Goal: Information Seeking & Learning: Find specific fact

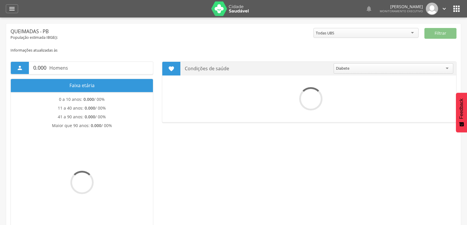
click at [235, 12] on img at bounding box center [230, 8] width 38 height 15
drag, startPoint x: 0, startPoint y: 0, endPoint x: 235, endPoint y: 12, distance: 235.8
click at [235, 12] on img at bounding box center [230, 8] width 38 height 15
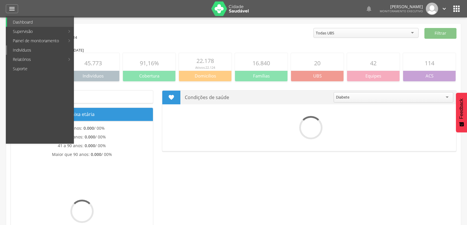
click at [19, 49] on link "Indivíduos" at bounding box center [40, 50] width 67 height 9
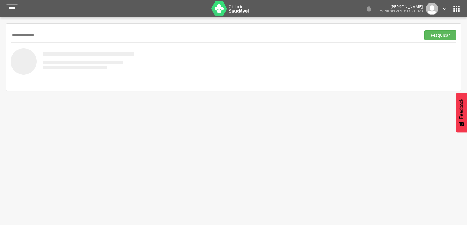
type input "**********"
click at [424, 30] on button "Pesquisar" at bounding box center [440, 35] width 32 height 10
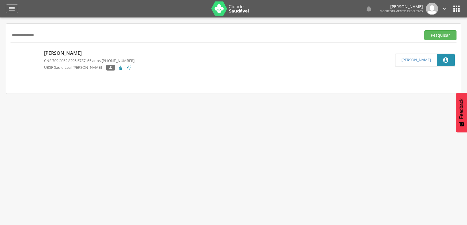
click at [80, 58] on span "709 2062 8295 6737" at bounding box center [68, 60] width 33 height 5
type input "**********"
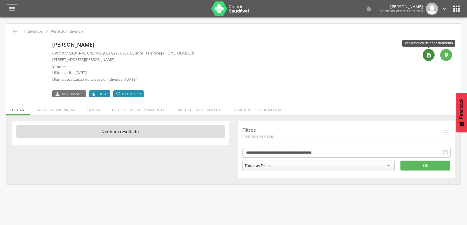
click at [426, 57] on icon "" at bounding box center [429, 55] width 6 height 6
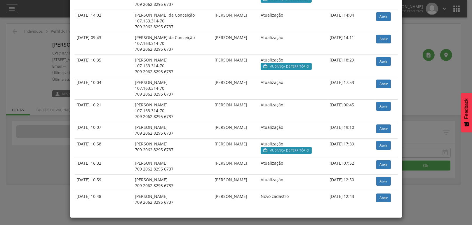
scroll to position [167, 0]
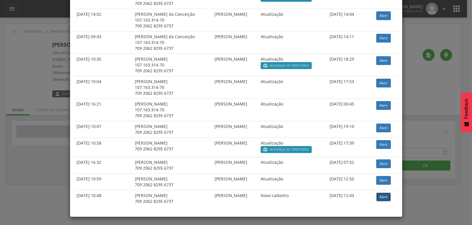
click at [385, 199] on link "Abrir" at bounding box center [383, 197] width 15 height 9
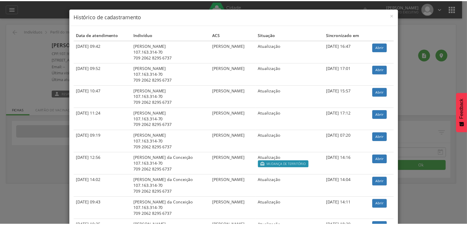
scroll to position [0, 0]
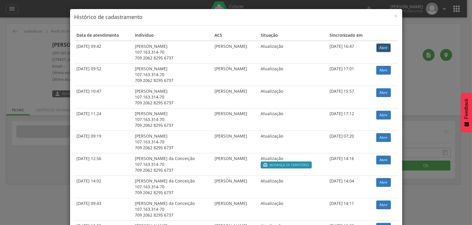
click at [382, 48] on link "Abrir" at bounding box center [383, 47] width 15 height 9
click at [70, 48] on div "Data de atendimento Indivíduo ACS Situação Sincronizado em 29/07/2025 09:42 Ant…" at bounding box center [236, 205] width 332 height 358
click at [15, 45] on div "× Histórico de cadastramento Data de atendimento Indivíduo ACS Situação Sincron…" at bounding box center [236, 112] width 472 height 225
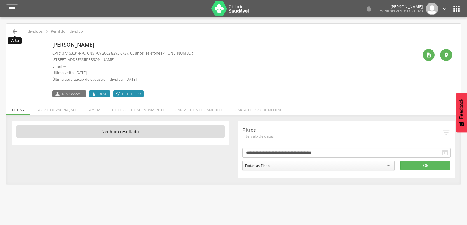
click at [14, 31] on icon "" at bounding box center [14, 31] width 7 height 7
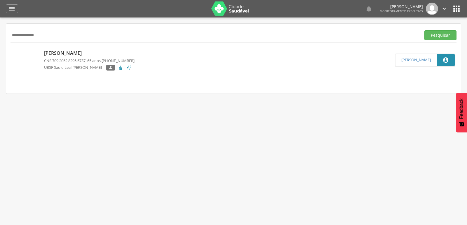
drag, startPoint x: 84, startPoint y: 40, endPoint x: 0, endPoint y: 43, distance: 83.8
click at [0, 43] on div " Supervisão  Distritos  Ubs Coordenador: - Queimadas / PB Intervalo de Tempo…" at bounding box center [233, 130] width 467 height 225
drag, startPoint x: 76, startPoint y: 33, endPoint x: 0, endPoint y: 34, distance: 76.2
click at [0, 34] on div " Supervisão  Distritos  Ubs Coordenador: - Queimadas / PB Intervalo de Tempo…" at bounding box center [233, 130] width 467 height 225
type input "*"
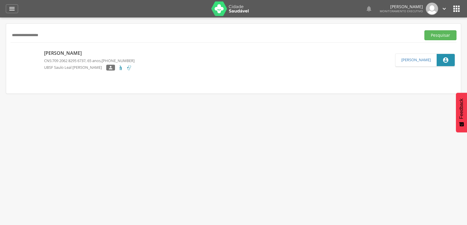
type input "**********"
click at [424, 30] on button "Pesquisar" at bounding box center [440, 35] width 32 height 10
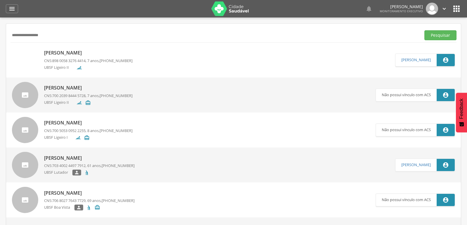
click at [63, 55] on p "Pietro Silva Costa" at bounding box center [88, 53] width 88 height 7
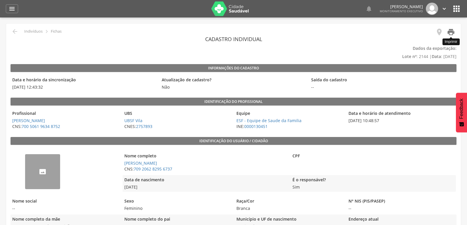
click at [448, 34] on icon "" at bounding box center [451, 32] width 8 height 8
click at [449, 33] on icon "" at bounding box center [451, 32] width 8 height 8
